Goal: Communication & Community: Participate in discussion

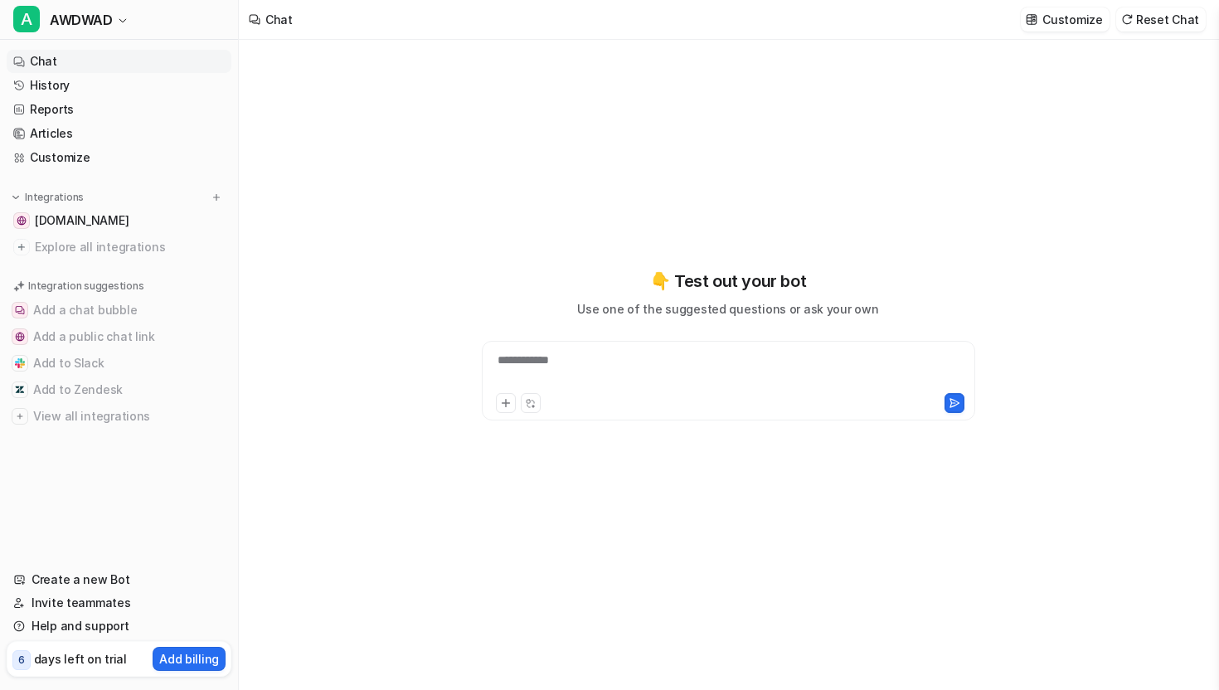
type textarea "**********"
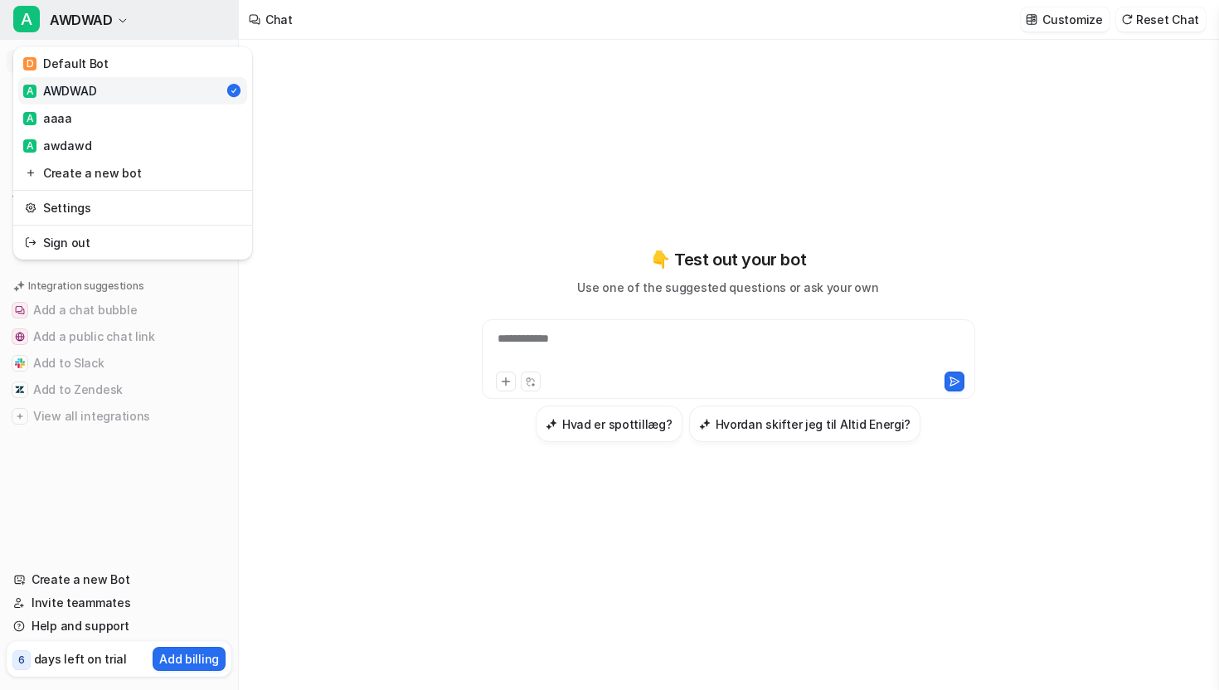
click at [130, 37] on button "A AWDWAD" at bounding box center [119, 20] width 238 height 40
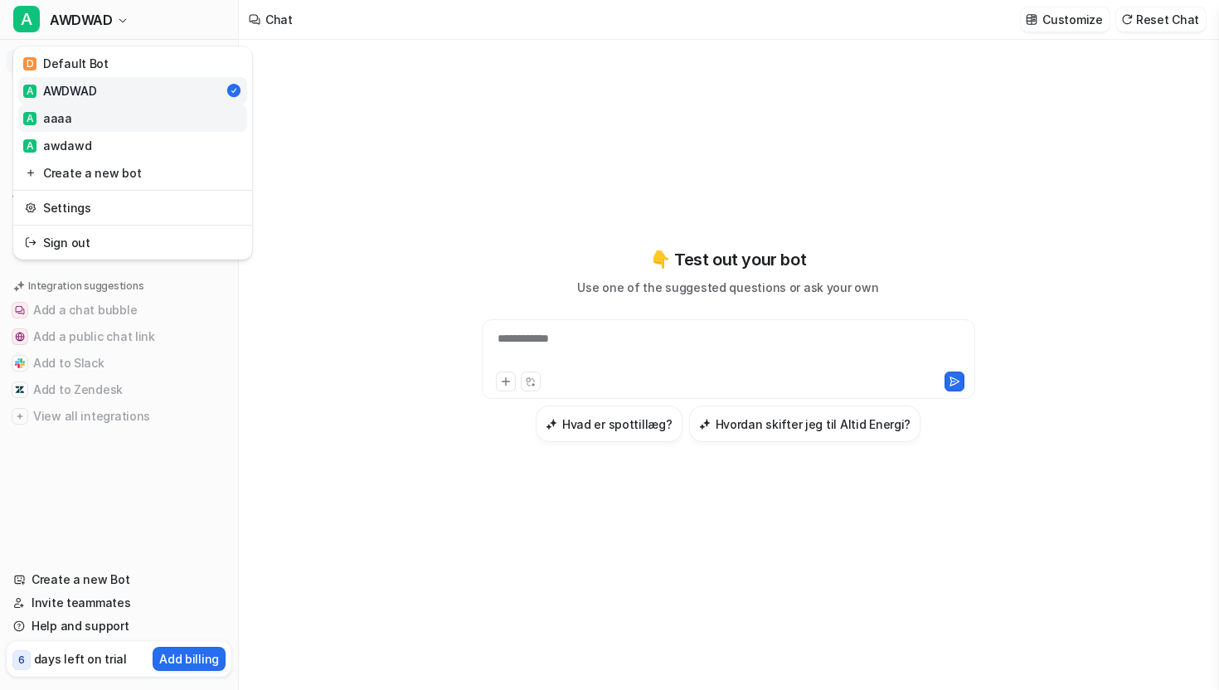
click at [97, 119] on link "A aaaa" at bounding box center [132, 117] width 229 height 27
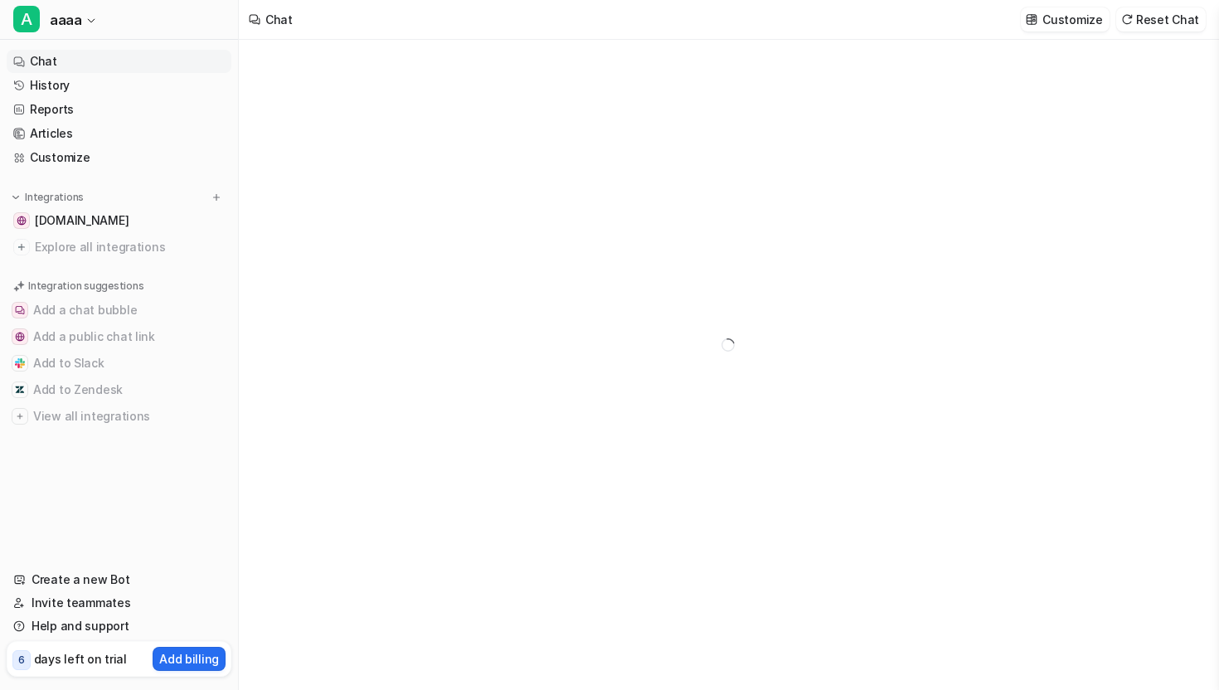
type textarea "**********"
